Goal: Find contact information: Obtain details needed to contact an individual or organization

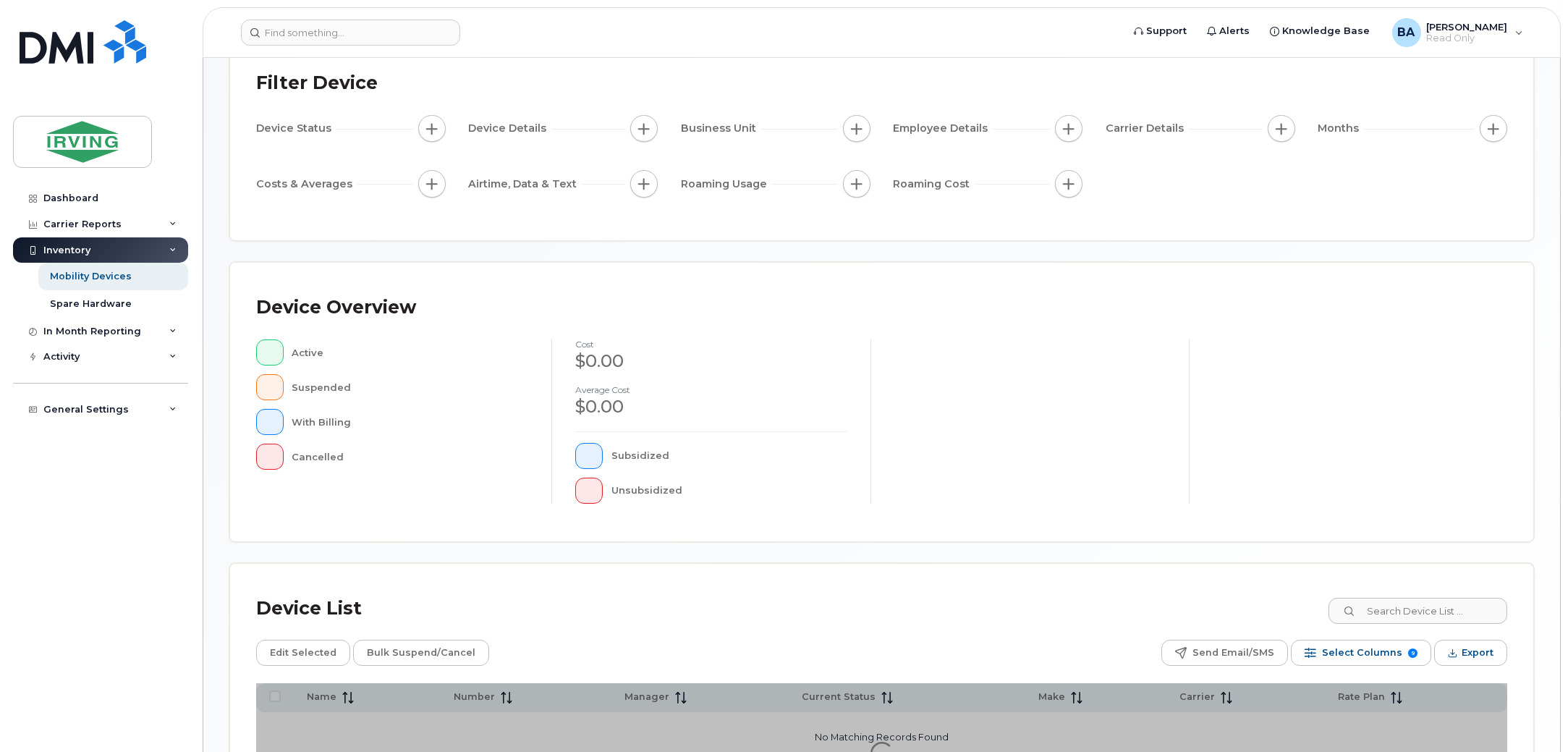
scroll to position [243, 0]
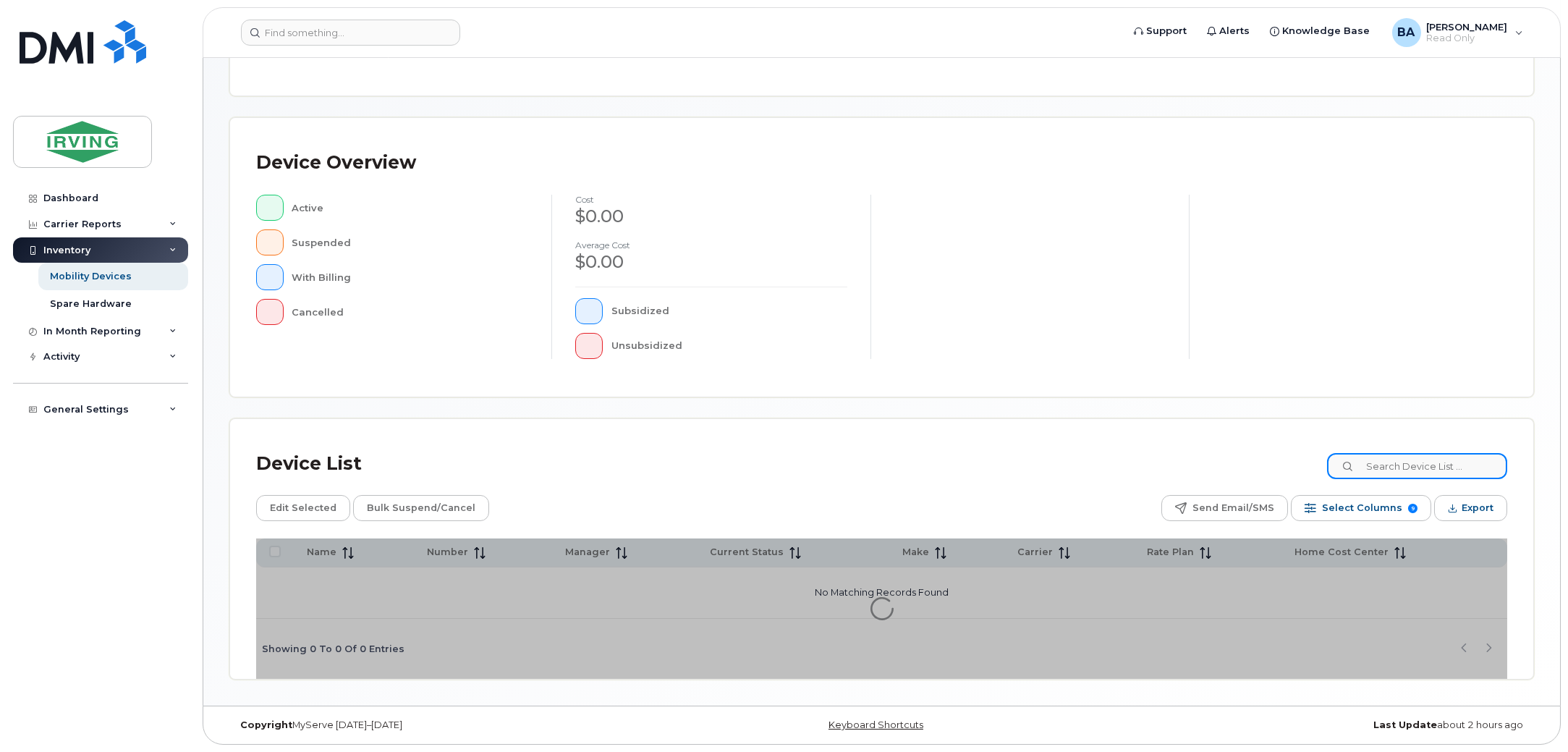
click at [1438, 459] on input at bounding box center [1417, 466] width 180 height 26
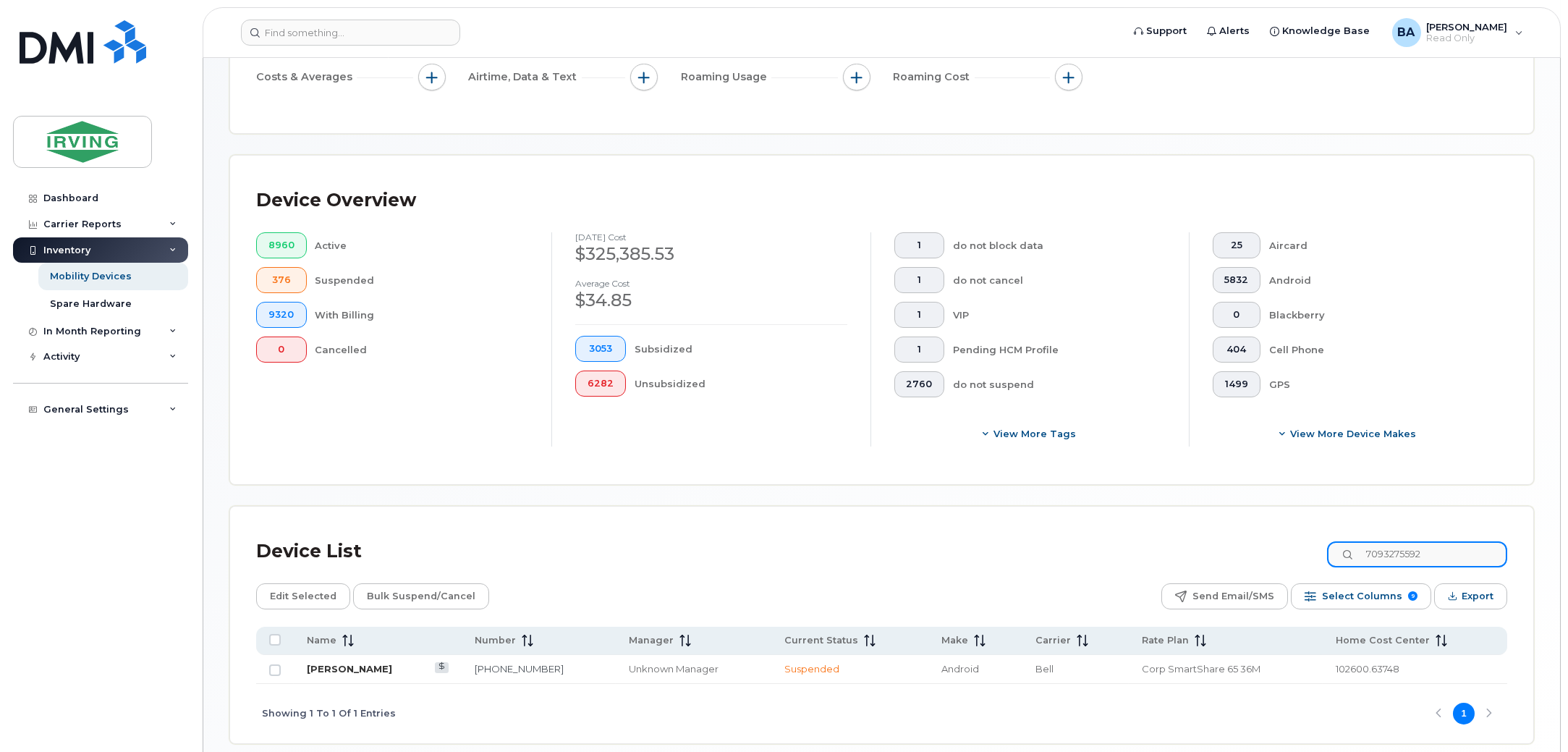
type input "7093275592"
click at [345, 669] on link "Jeffrey Wall" at bounding box center [349, 669] width 86 height 12
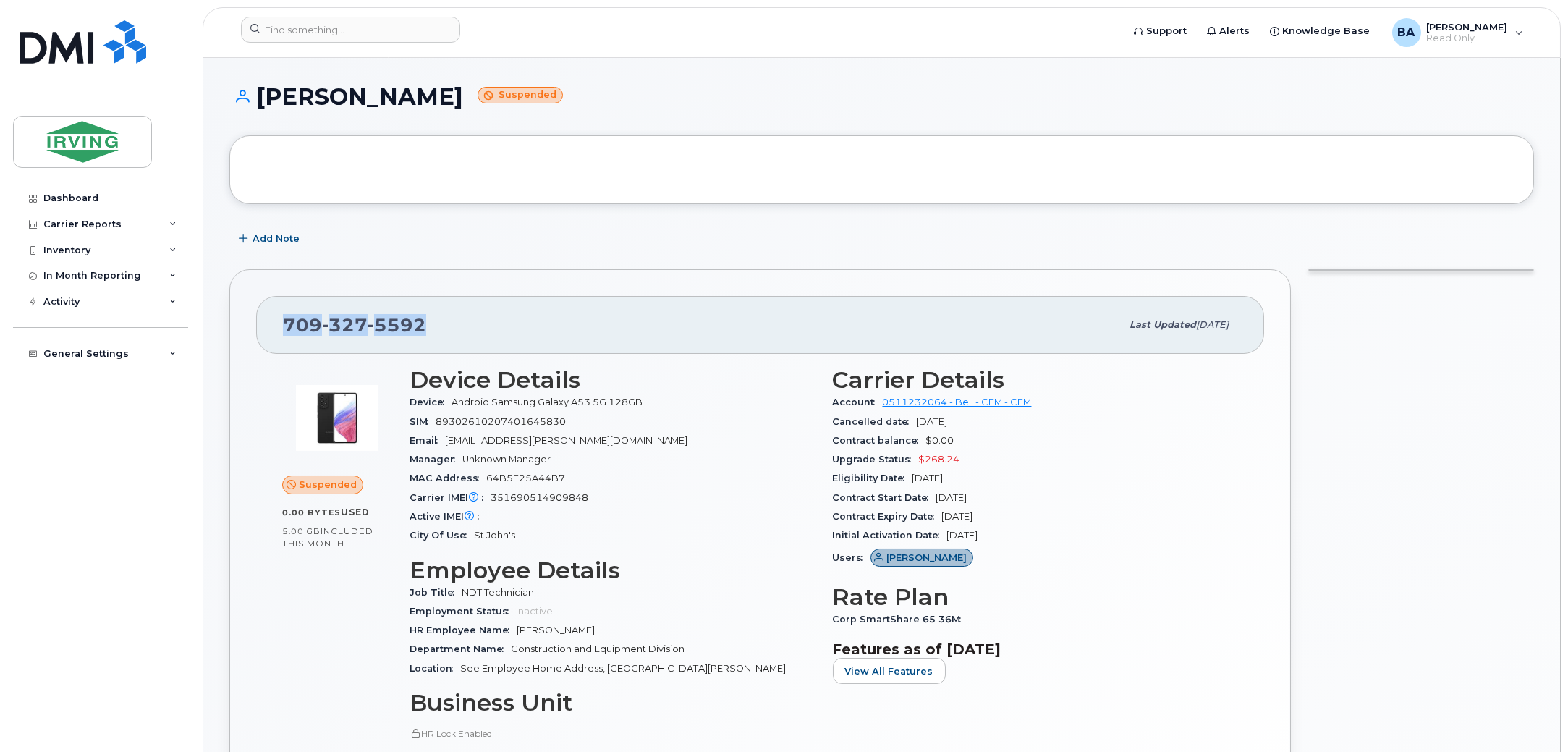
drag, startPoint x: 281, startPoint y: 325, endPoint x: 455, endPoint y: 336, distance: 174.3
click at [455, 336] on div "709 327 5592 Last updated May 27, 2025" at bounding box center [760, 324] width 1008 height 58
copy span "709 327 5592"
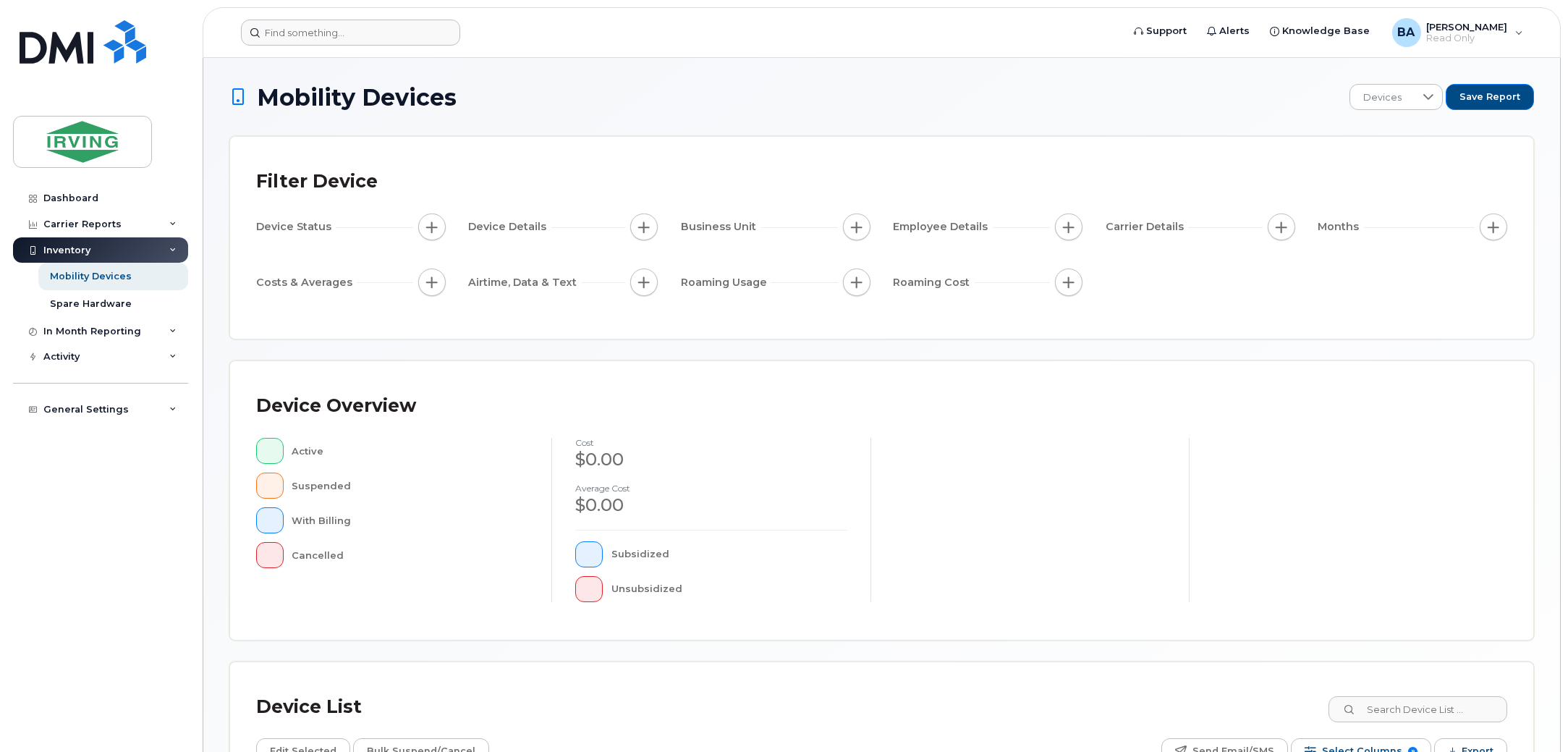
drag, startPoint x: 342, startPoint y: 48, endPoint x: 331, endPoint y: 34, distance: 17.8
click at [331, 35] on header "Support Alerts Knowledge Base [PERSON_NAME], [PERSON_NAME] Only English Françai…" at bounding box center [881, 32] width 1358 height 51
click at [331, 34] on input at bounding box center [351, 33] width 220 height 26
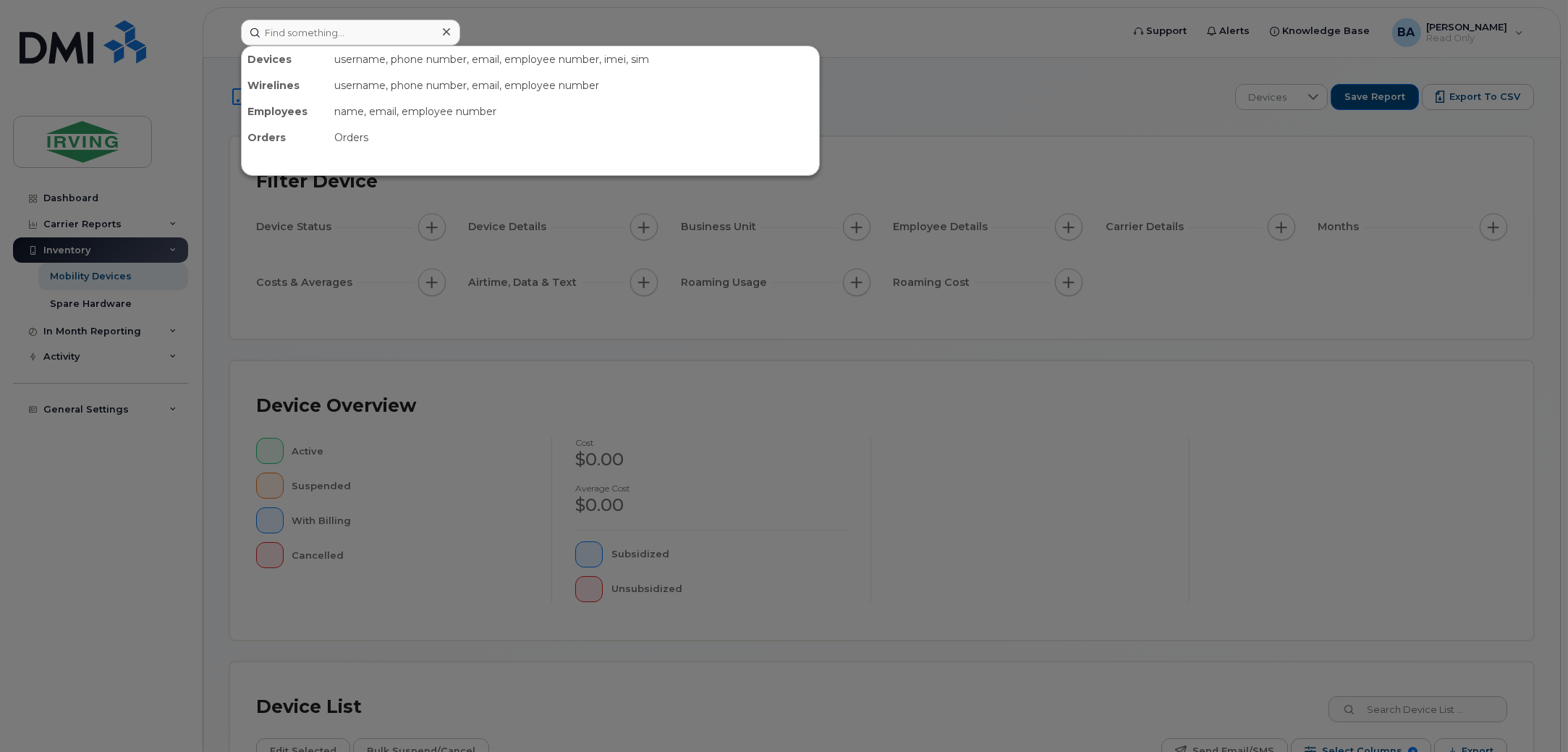
click at [891, 398] on div at bounding box center [784, 376] width 1568 height 752
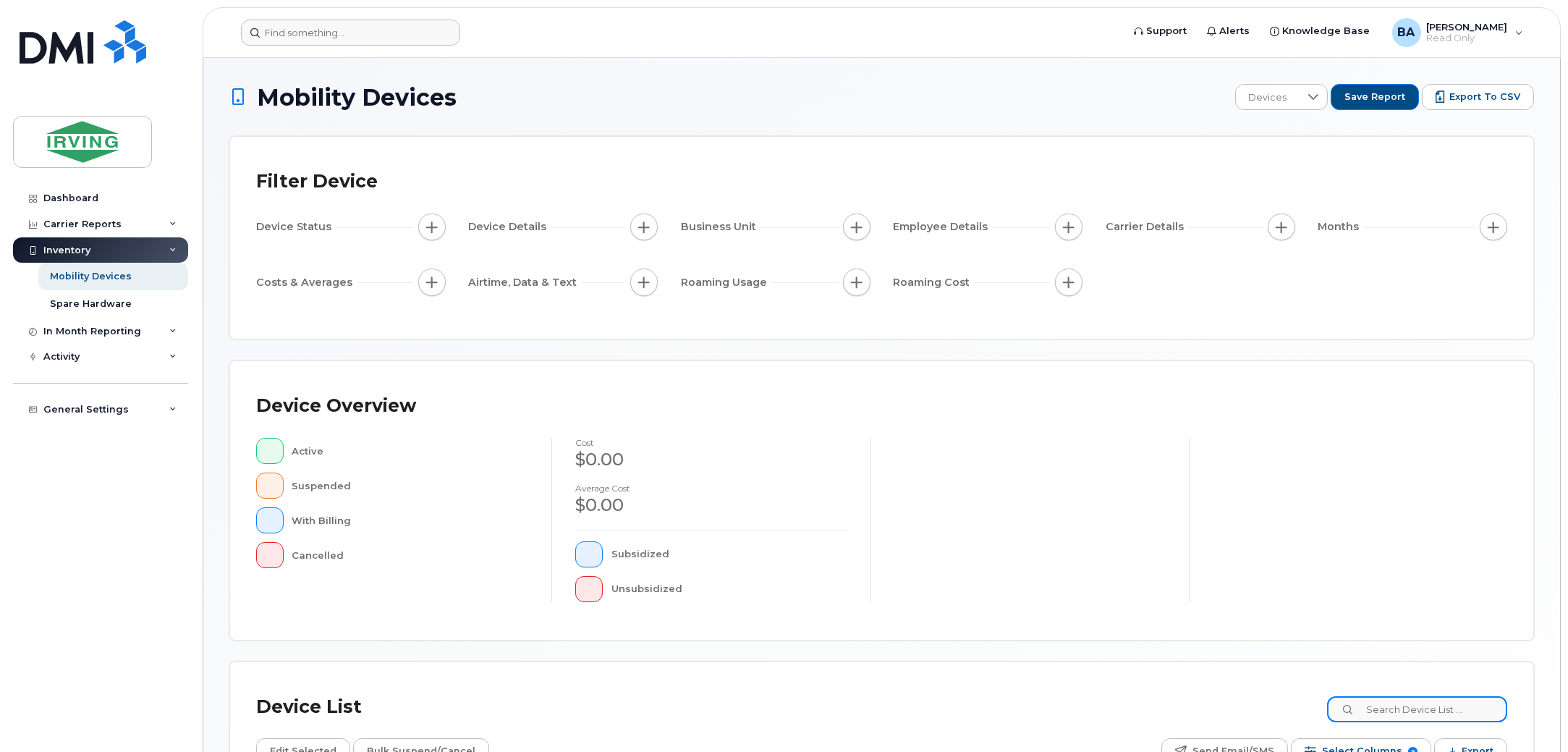
click at [1400, 707] on input at bounding box center [1417, 710] width 180 height 26
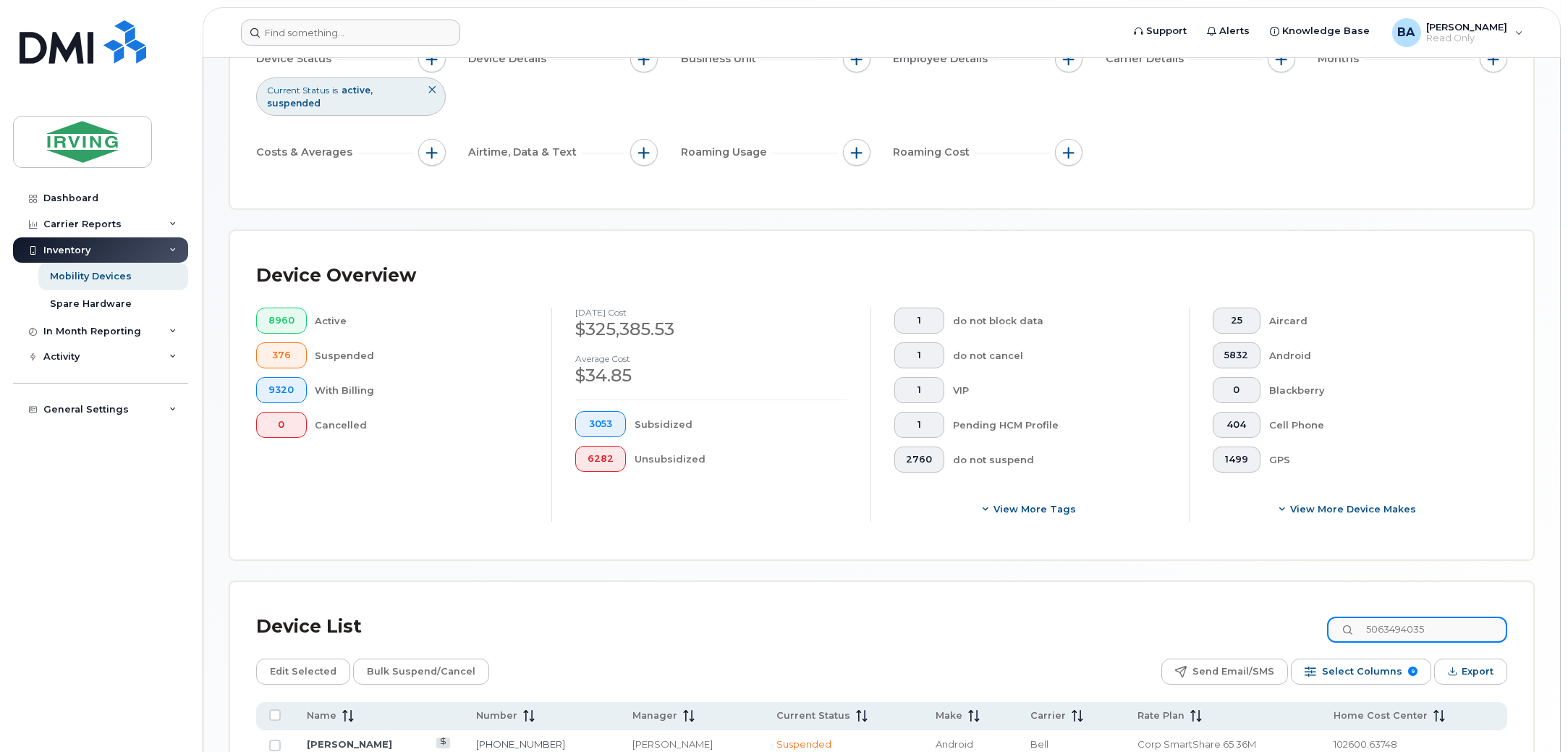
scroll to position [271, 0]
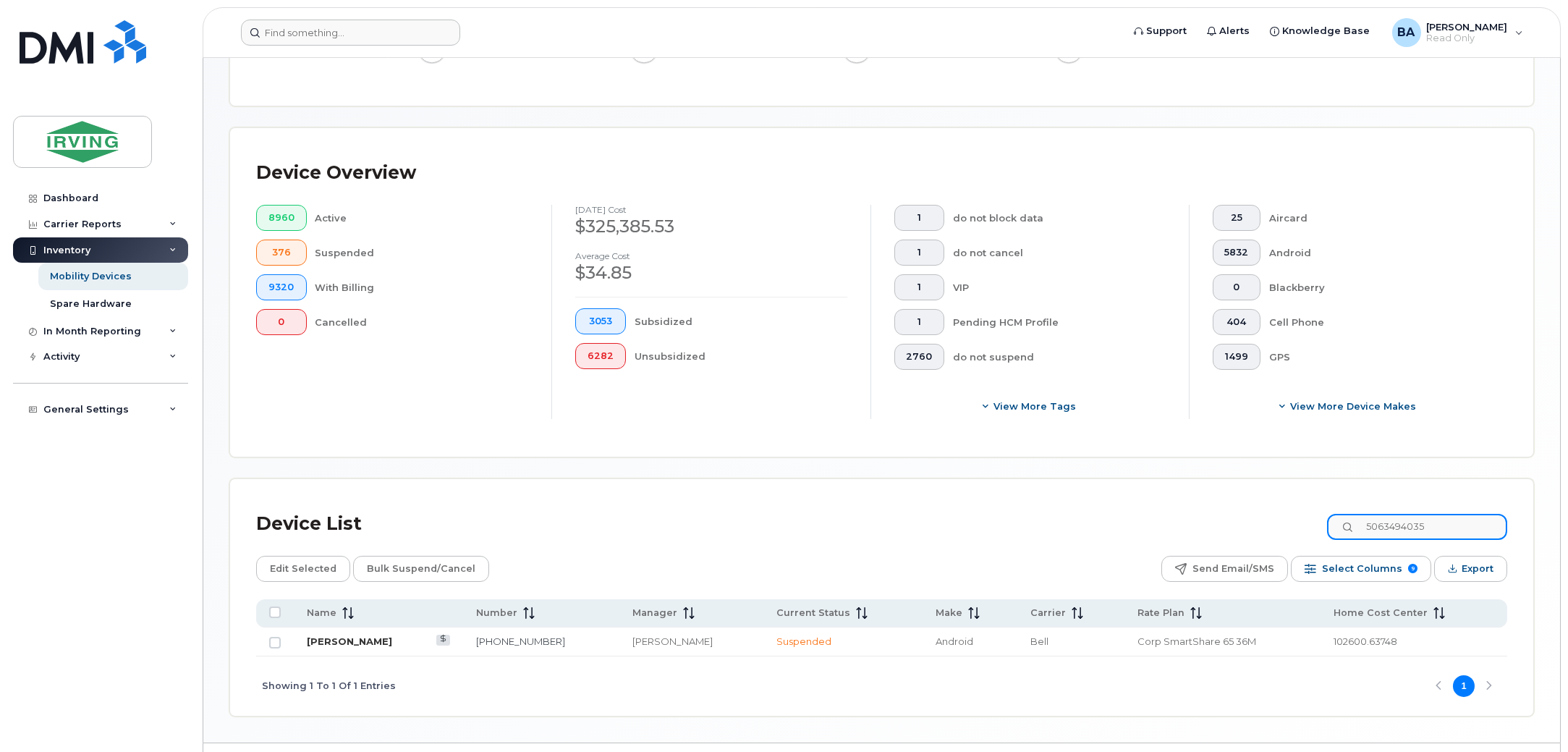
type input "5063494035"
click at [324, 644] on link "[PERSON_NAME]" at bounding box center [349, 641] width 86 height 12
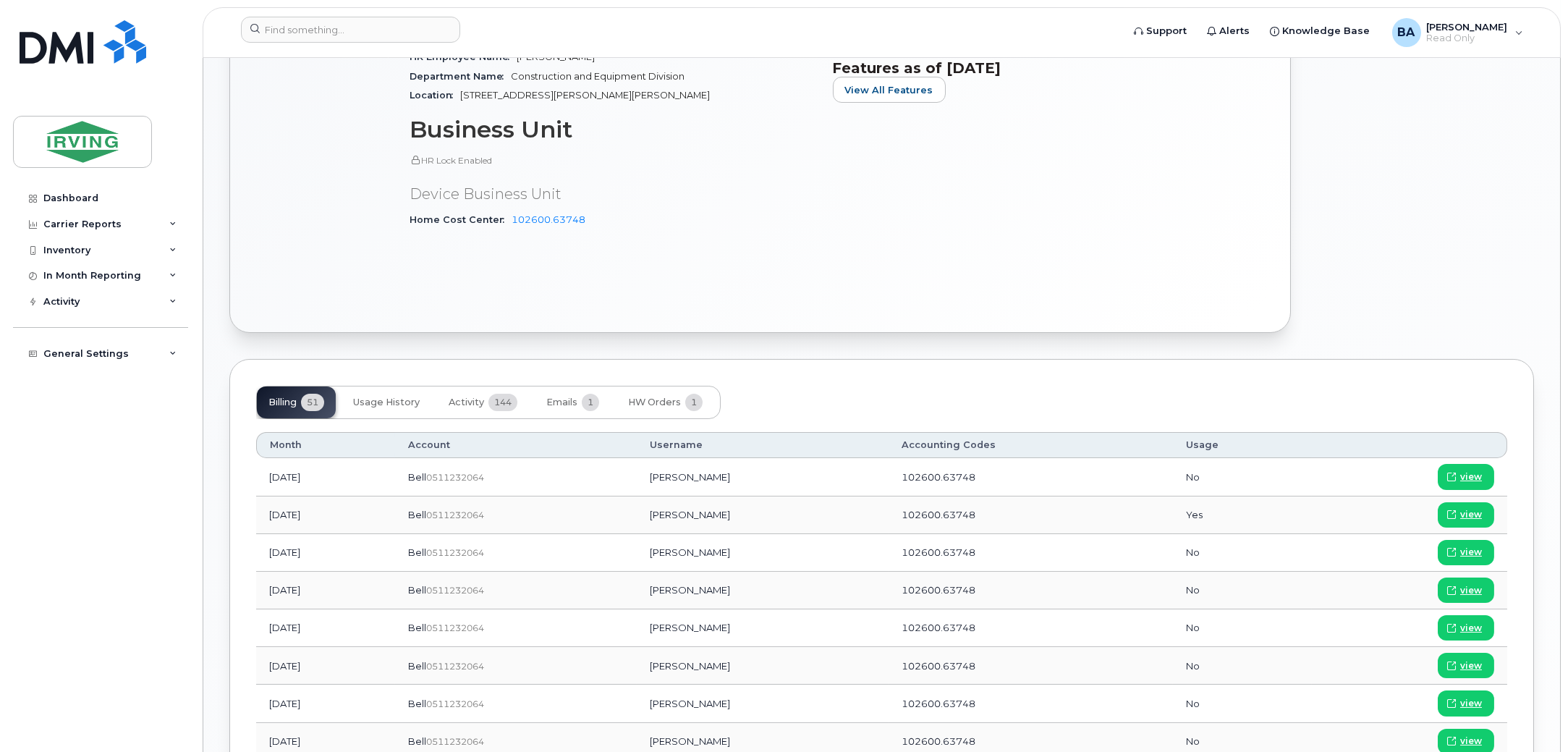
scroll to position [814, 0]
